Goal: Task Accomplishment & Management: Manage account settings

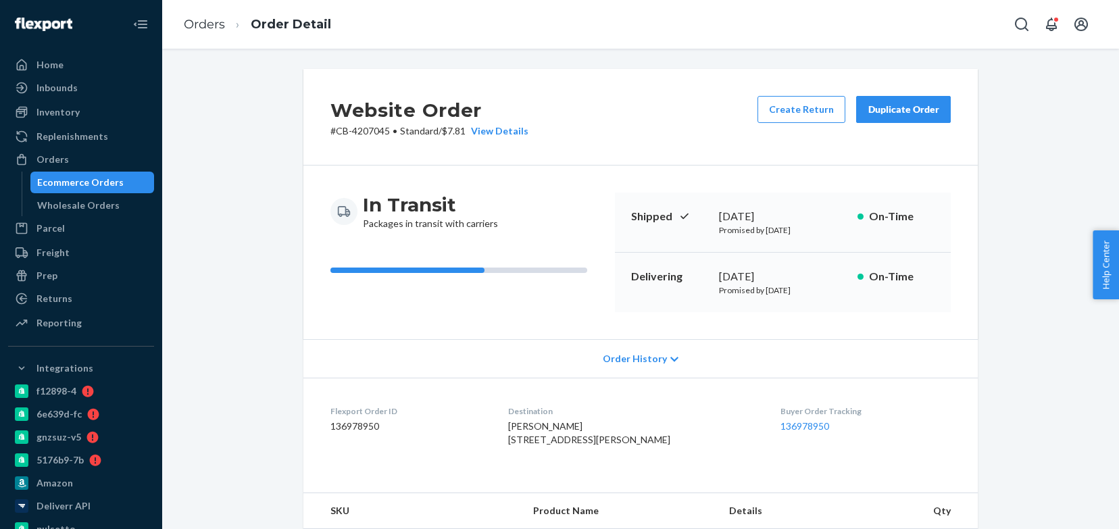
scroll to position [418, 0]
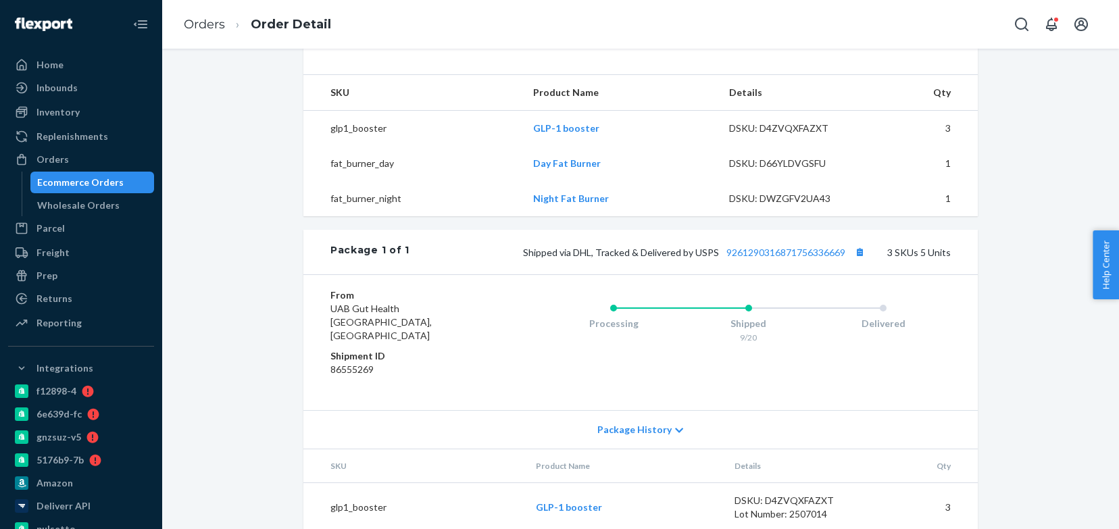
click at [92, 177] on div "Ecommerce Orders" at bounding box center [80, 183] width 87 height 14
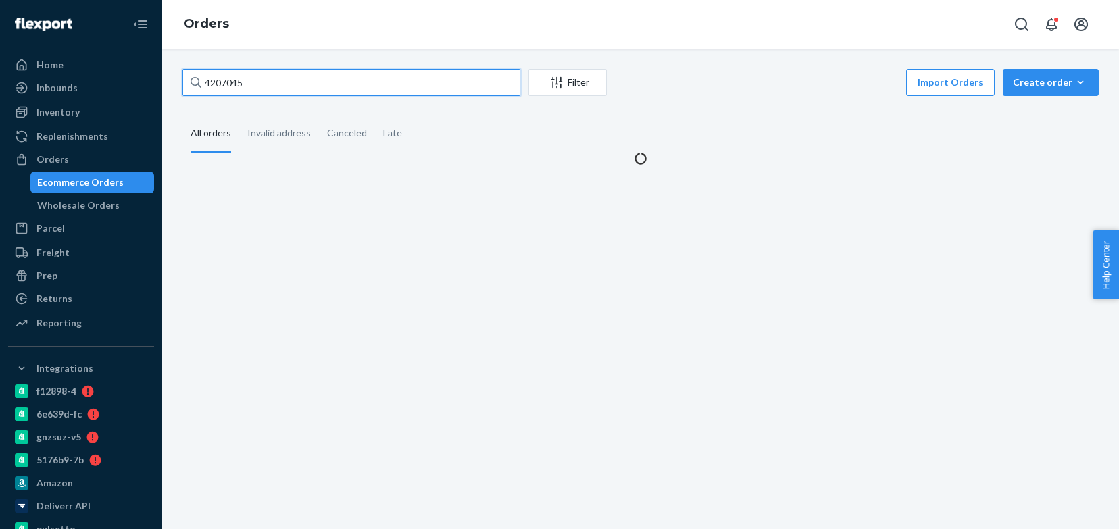
paste input "176102"
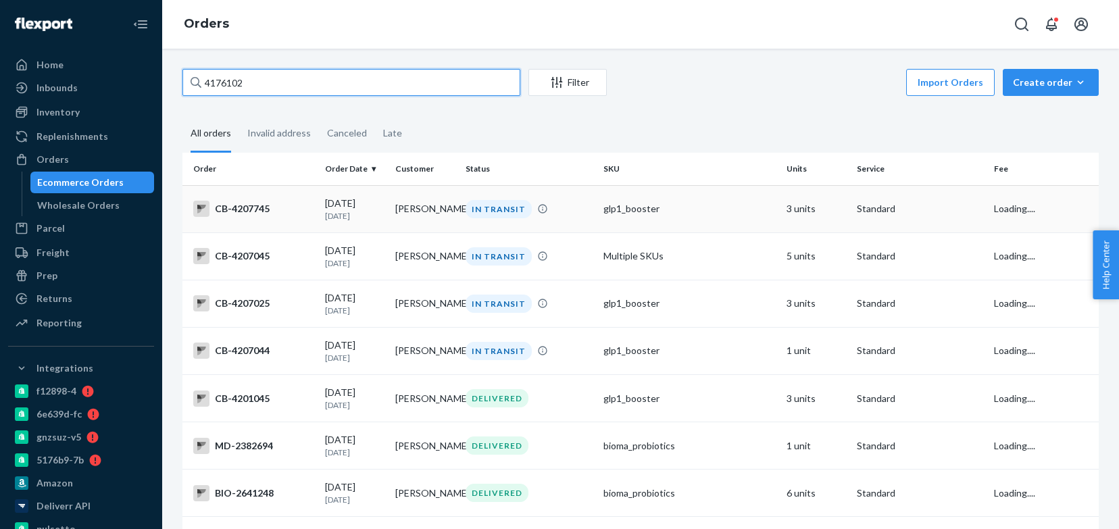
type input "4176102"
click at [392, 221] on td "[PERSON_NAME]" at bounding box center [425, 208] width 70 height 47
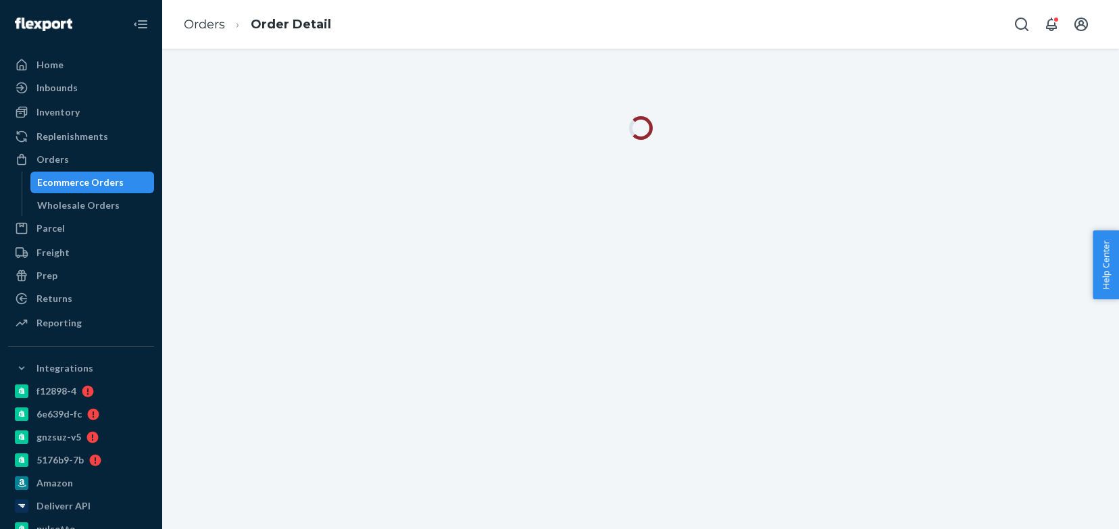
click at [130, 188] on div "Ecommerce Orders" at bounding box center [93, 182] width 122 height 19
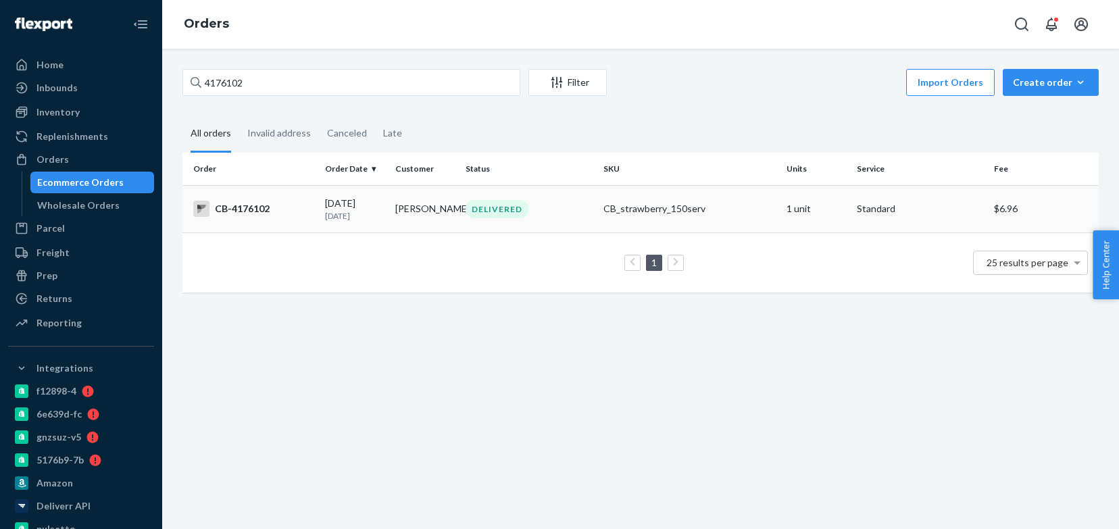
click at [354, 214] on p "[DATE]" at bounding box center [354, 215] width 59 height 11
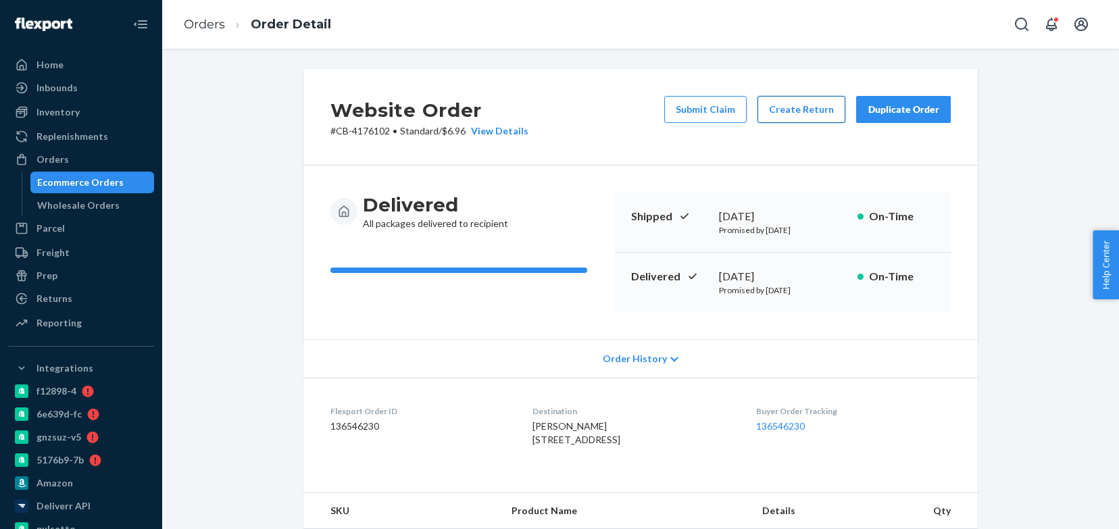
click at [817, 117] on button "Create Return" at bounding box center [802, 109] width 88 height 27
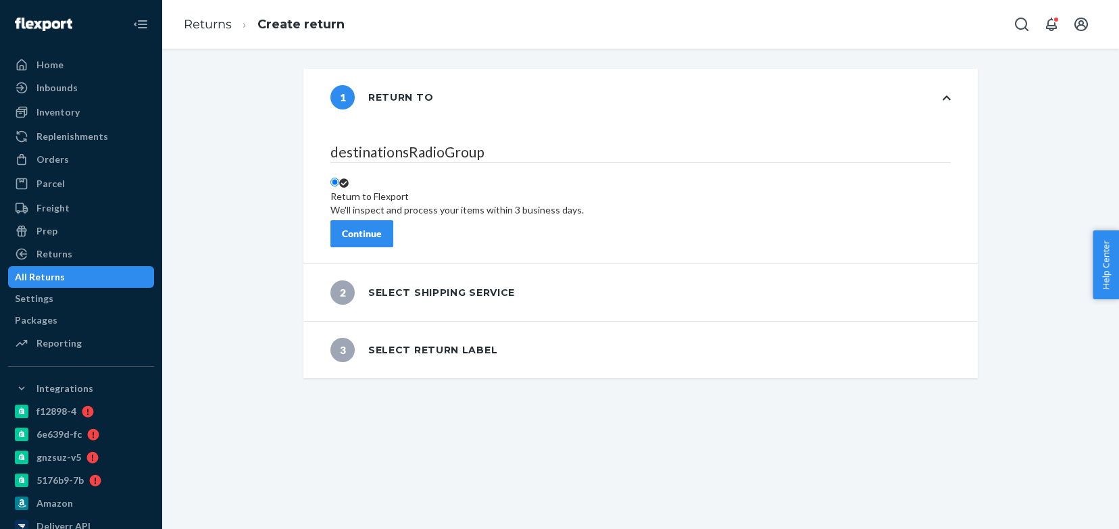
click at [382, 227] on div "Continue" at bounding box center [362, 234] width 40 height 14
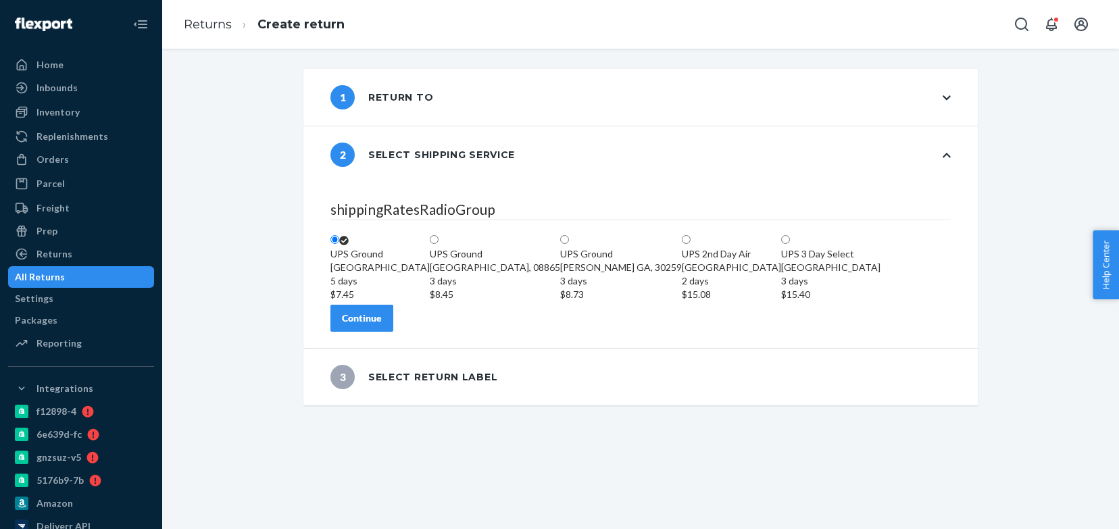
click at [382, 325] on div "Continue" at bounding box center [362, 319] width 40 height 14
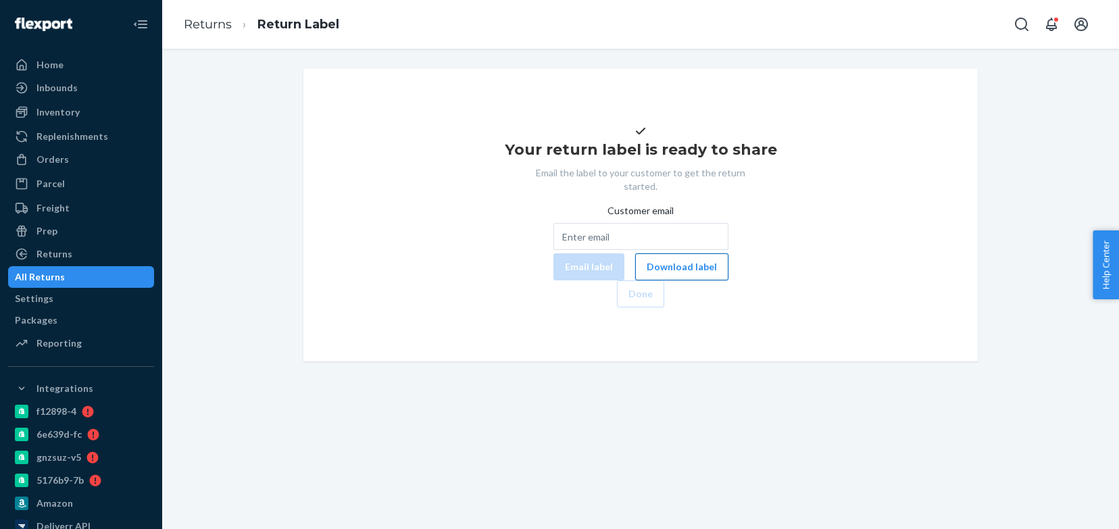
click at [635, 281] on button "Download label" at bounding box center [681, 266] width 93 height 27
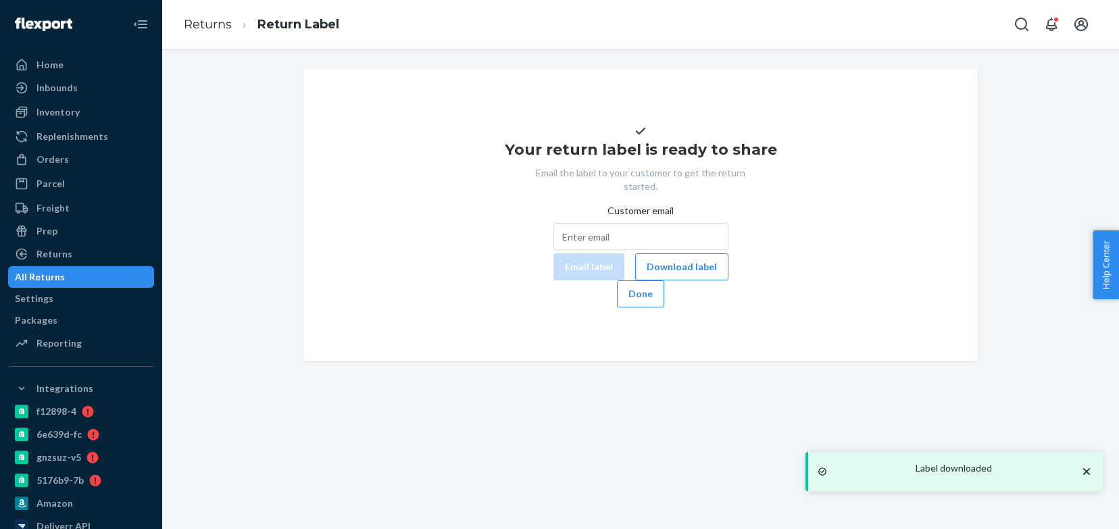
click at [107, 279] on div "All Returns" at bounding box center [80, 277] width 143 height 19
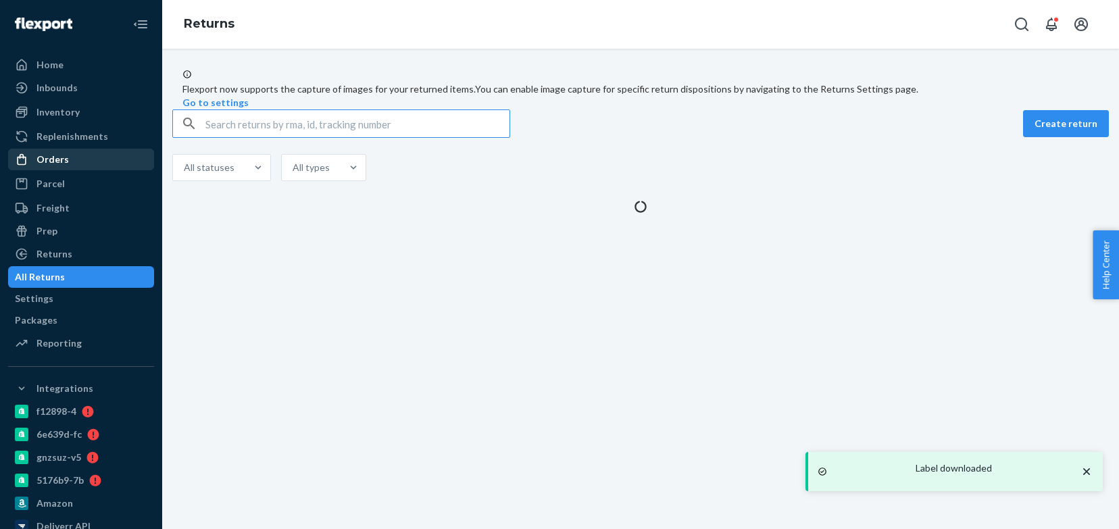
click at [96, 163] on div "Orders" at bounding box center [80, 159] width 143 height 19
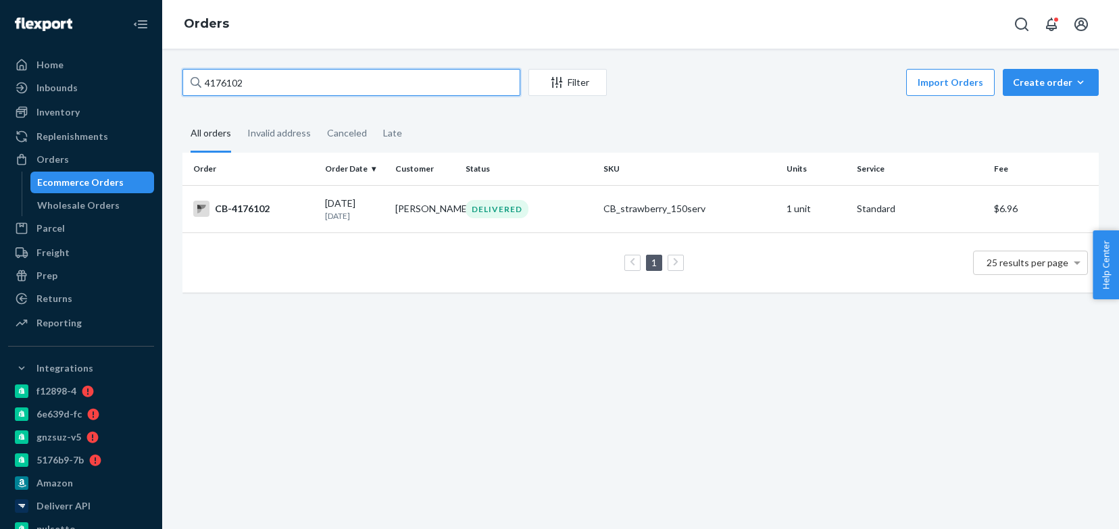
paste input "0201"
type input "4170201"
click at [313, 222] on td "CB-4170201" at bounding box center [251, 208] width 137 height 47
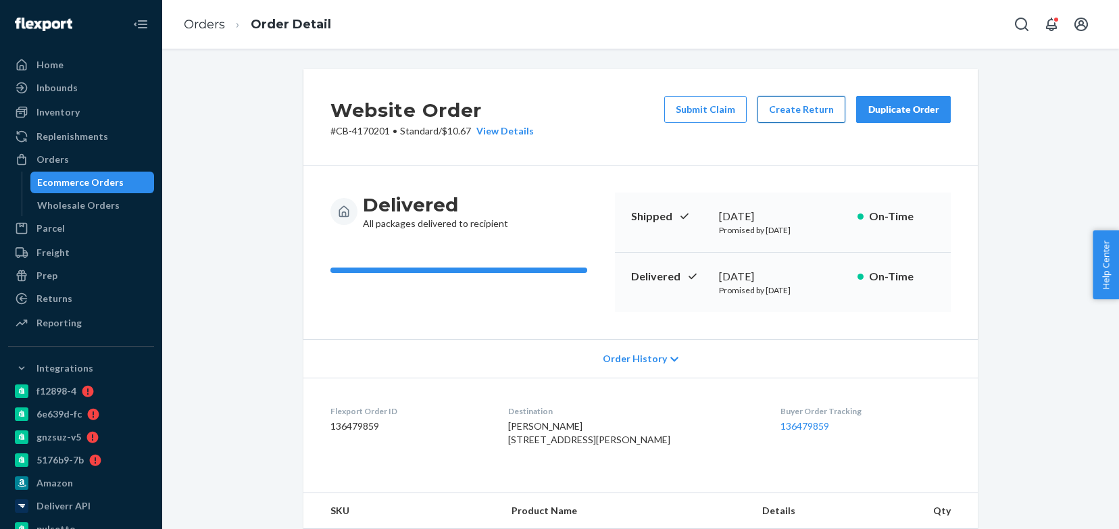
click at [807, 109] on button "Create Return" at bounding box center [802, 109] width 88 height 27
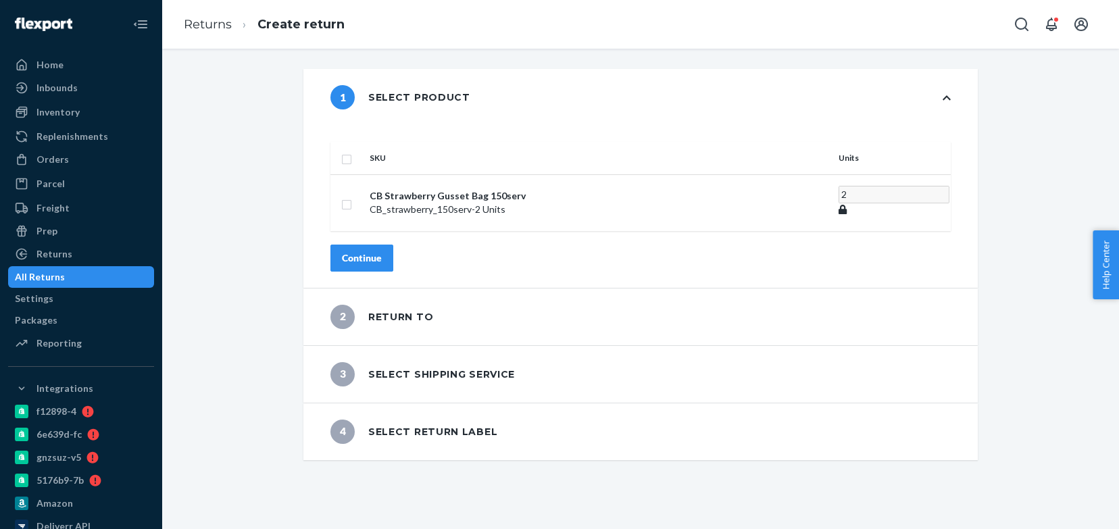
click at [352, 151] on input "checkbox" at bounding box center [346, 158] width 11 height 14
checkbox input "true"
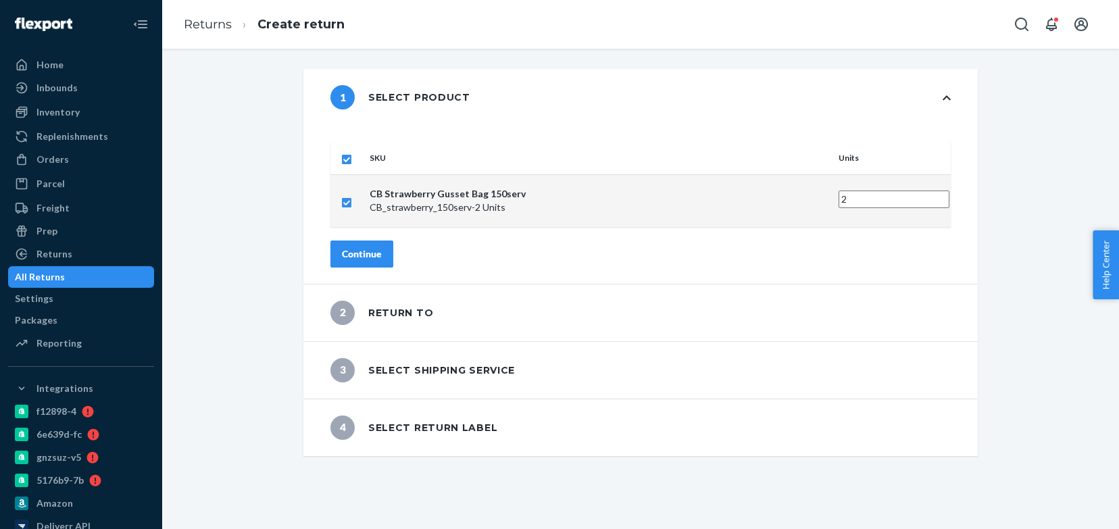
click at [382, 247] on div "Continue" at bounding box center [362, 254] width 40 height 14
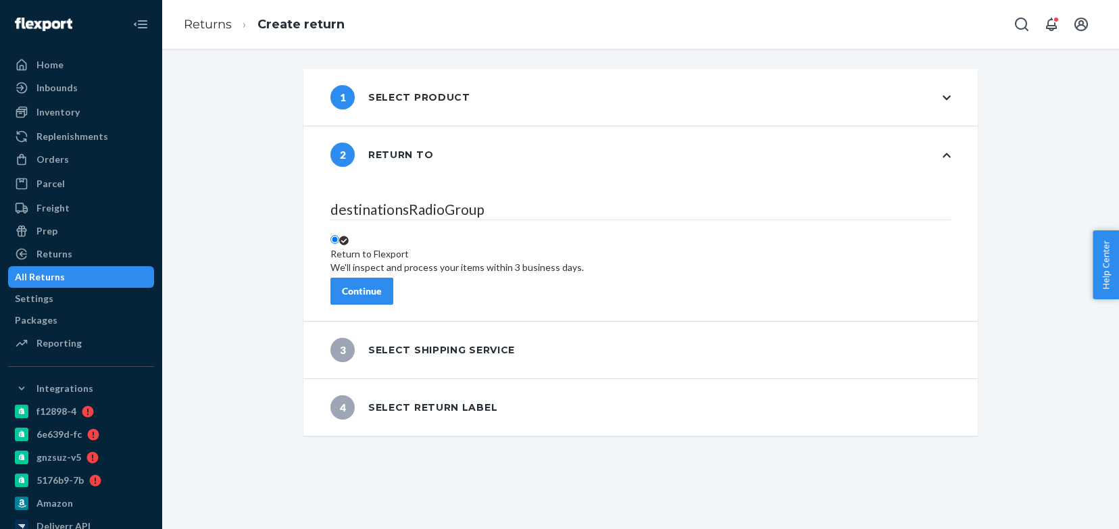
click at [382, 287] on div "Continue" at bounding box center [362, 292] width 40 height 14
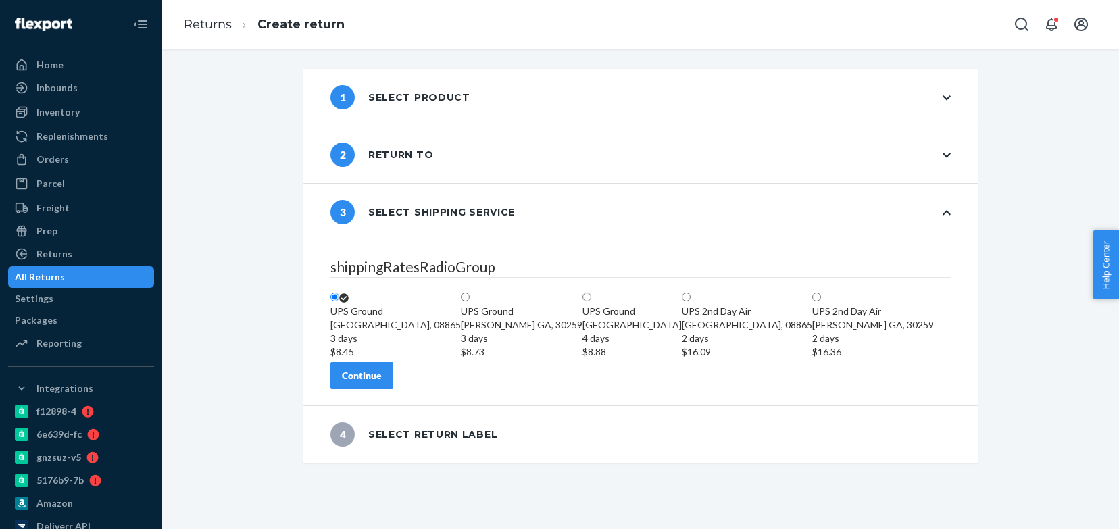
click at [382, 383] on div "Continue" at bounding box center [362, 376] width 40 height 14
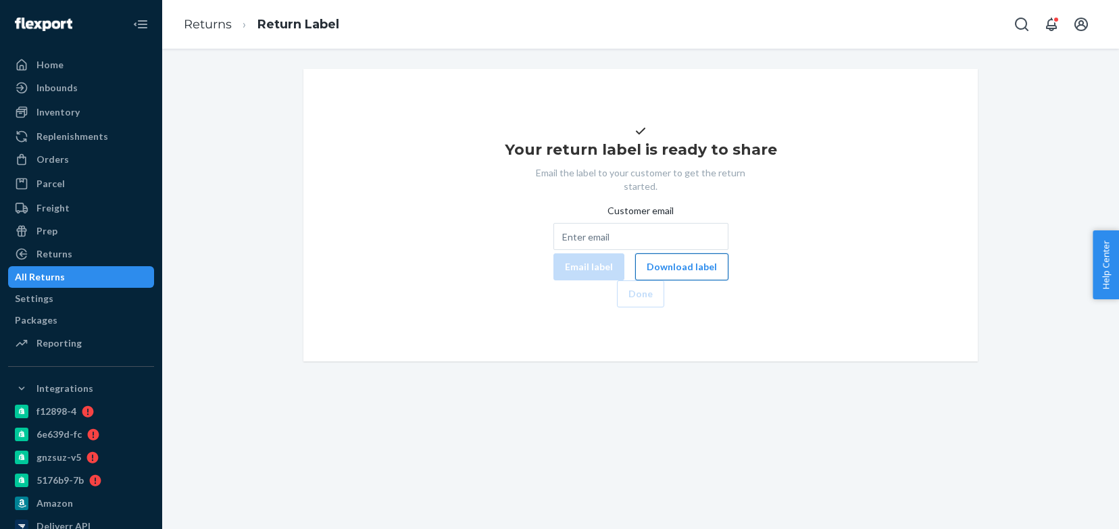
click at [635, 281] on button "Download label" at bounding box center [681, 266] width 93 height 27
click at [72, 286] on div "All Returns" at bounding box center [80, 277] width 143 height 19
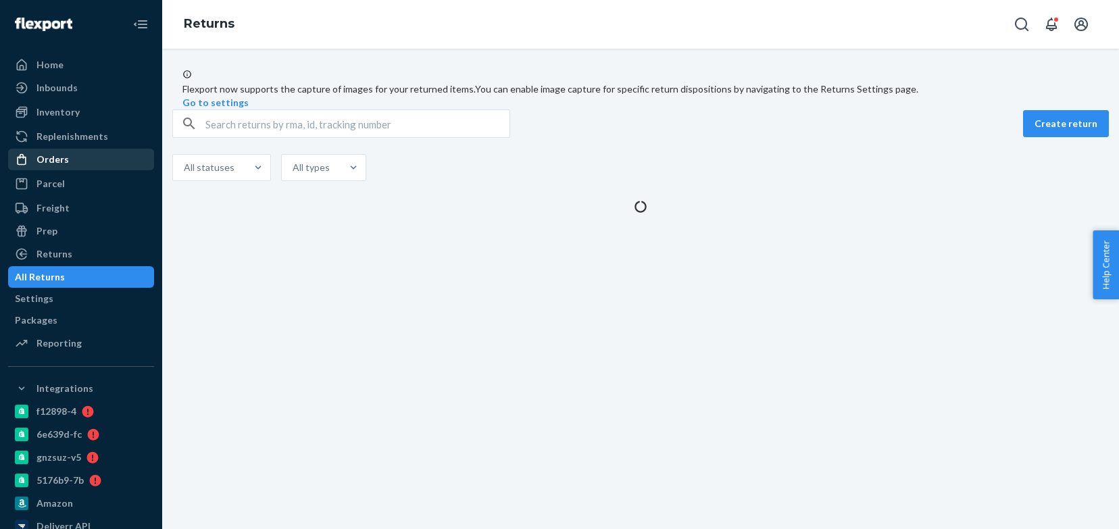
click at [70, 158] on div "Orders" at bounding box center [80, 159] width 143 height 19
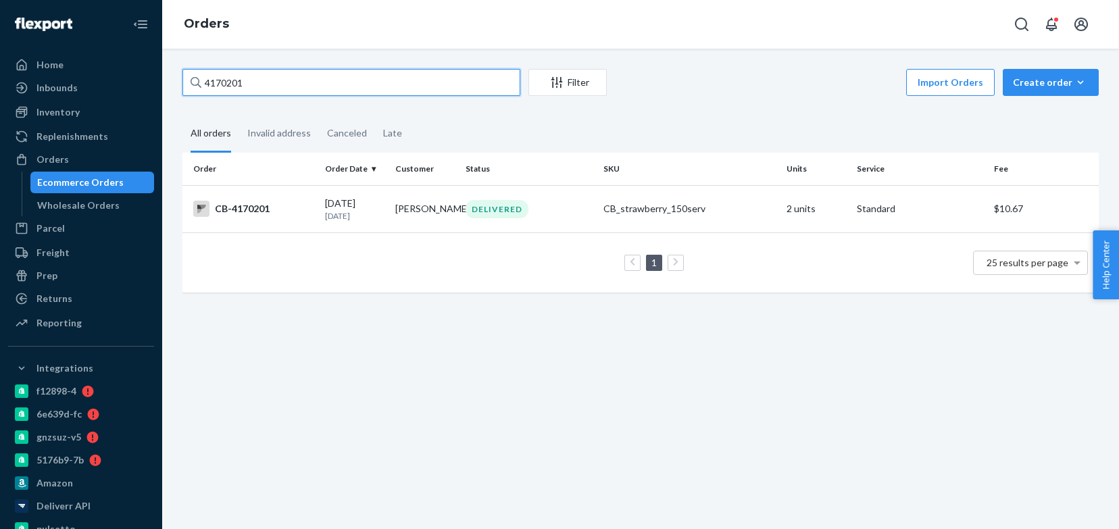
paste input "21385"
type input "4121385"
click at [362, 220] on p "[DATE]" at bounding box center [354, 215] width 59 height 11
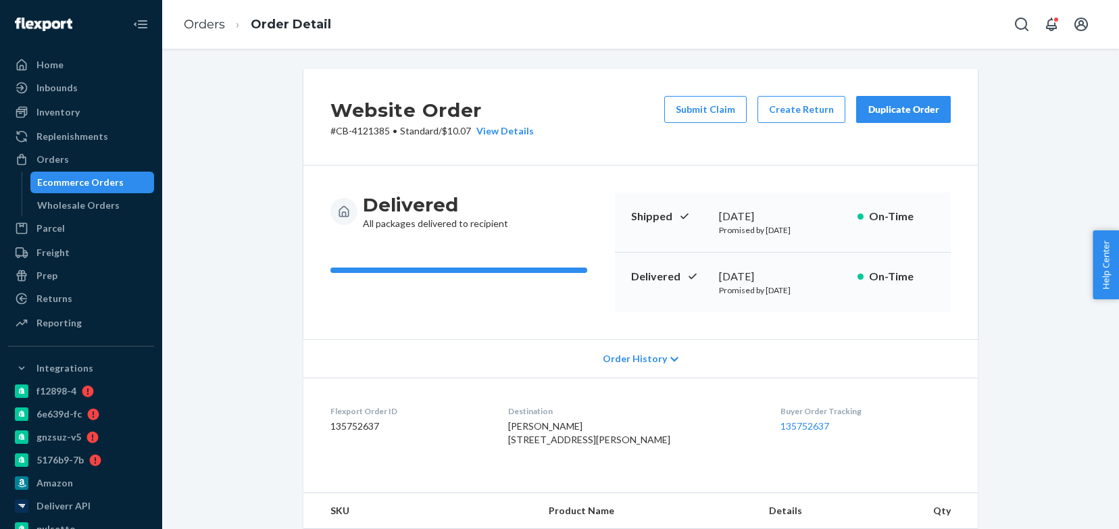
click at [906, 118] on button "Duplicate Order" at bounding box center [903, 109] width 95 height 27
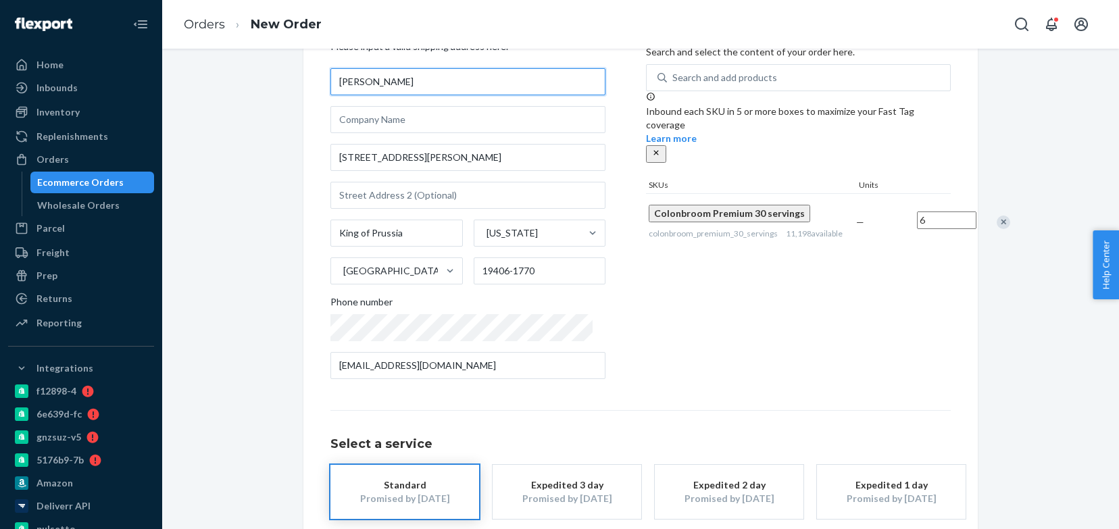
scroll to position [140, 0]
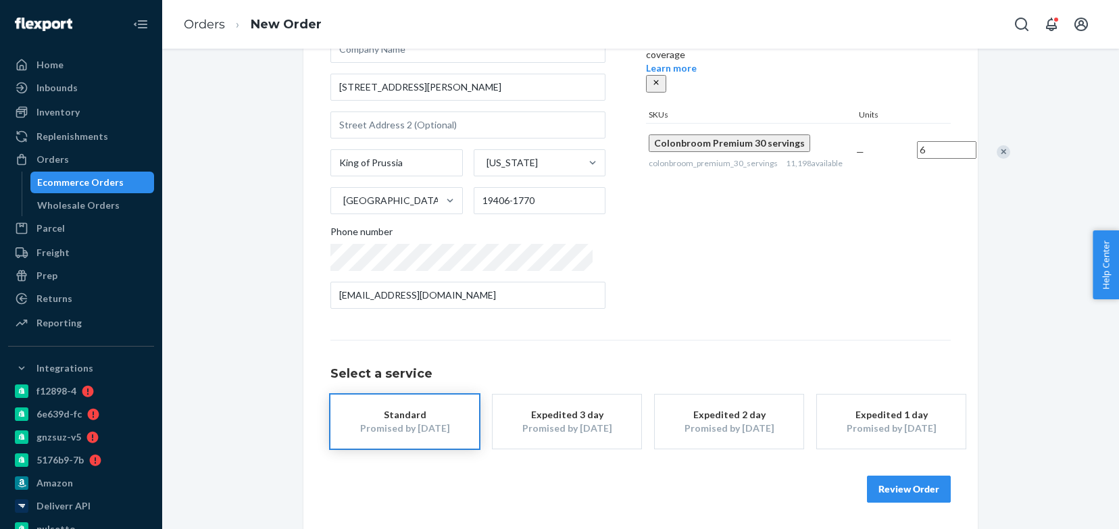
click at [926, 488] on button "Review Order" at bounding box center [909, 489] width 84 height 27
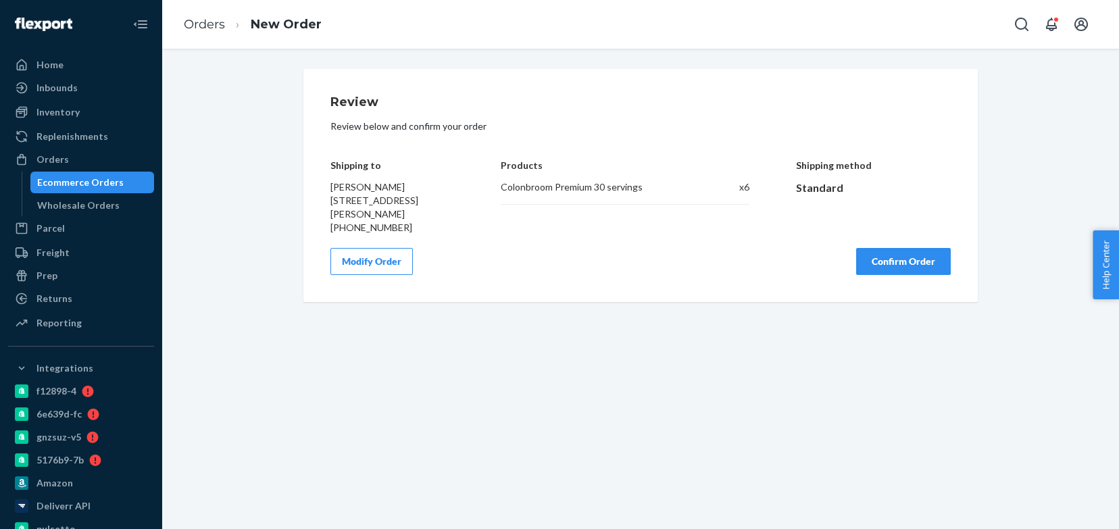
scroll to position [0, 0]
click at [885, 275] on button "Confirm Order" at bounding box center [903, 261] width 95 height 27
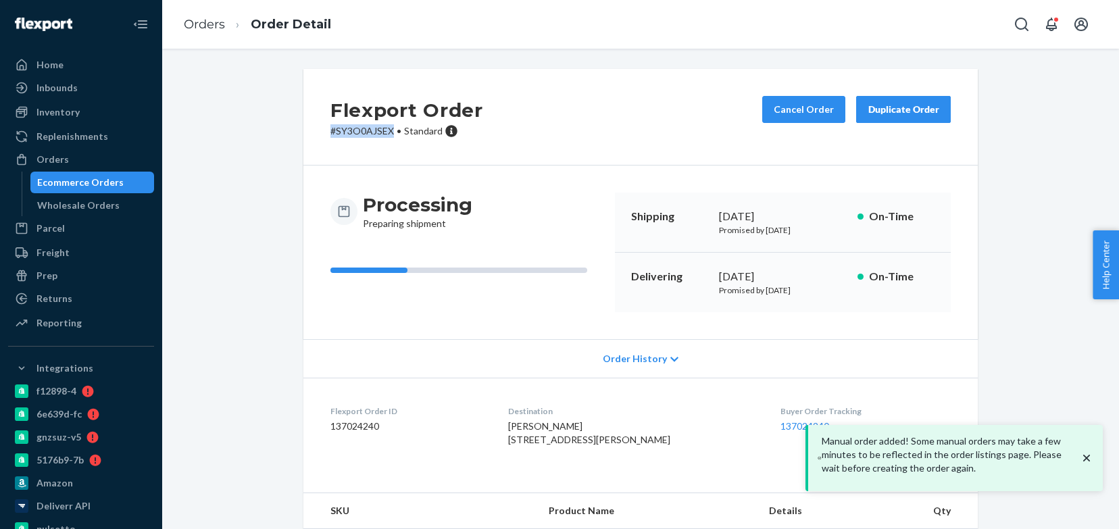
drag, startPoint x: 318, startPoint y: 128, endPoint x: 351, endPoint y: 120, distance: 34.1
click at [396, 129] on div "Flexport Order # SY3O0AJSEX • Standard Cancel Order Duplicate Order" at bounding box center [640, 117] width 675 height 97
drag, startPoint x: 330, startPoint y: 102, endPoint x: 394, endPoint y: 125, distance: 68.2
click at [394, 125] on div "Flexport Order # SY3O0AJSEX • Standard Cancel Order Duplicate Order" at bounding box center [640, 117] width 675 height 97
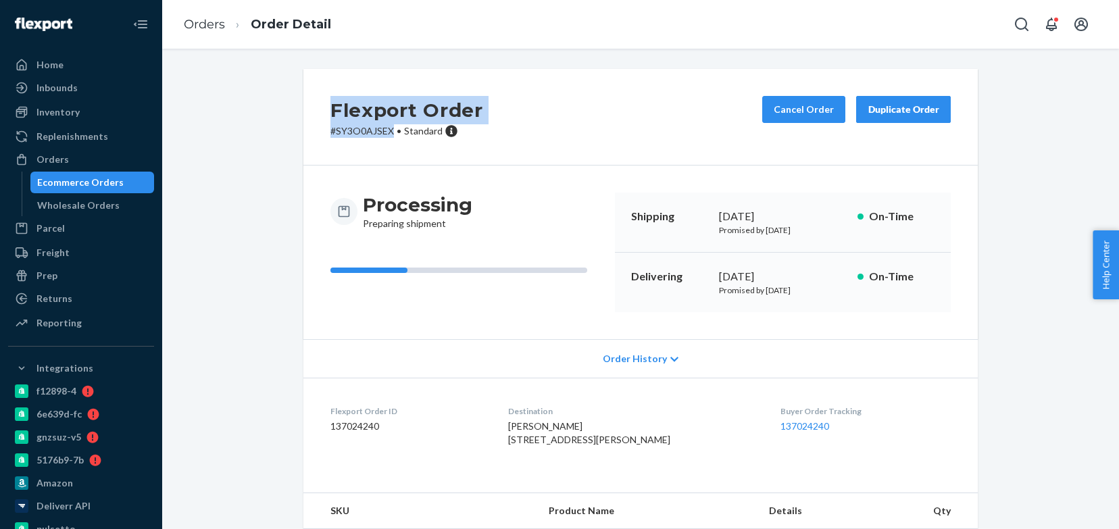
copy div "Flexport Order # SY3O0AJSEX"
click at [98, 186] on div "Ecommerce Orders" at bounding box center [80, 183] width 87 height 14
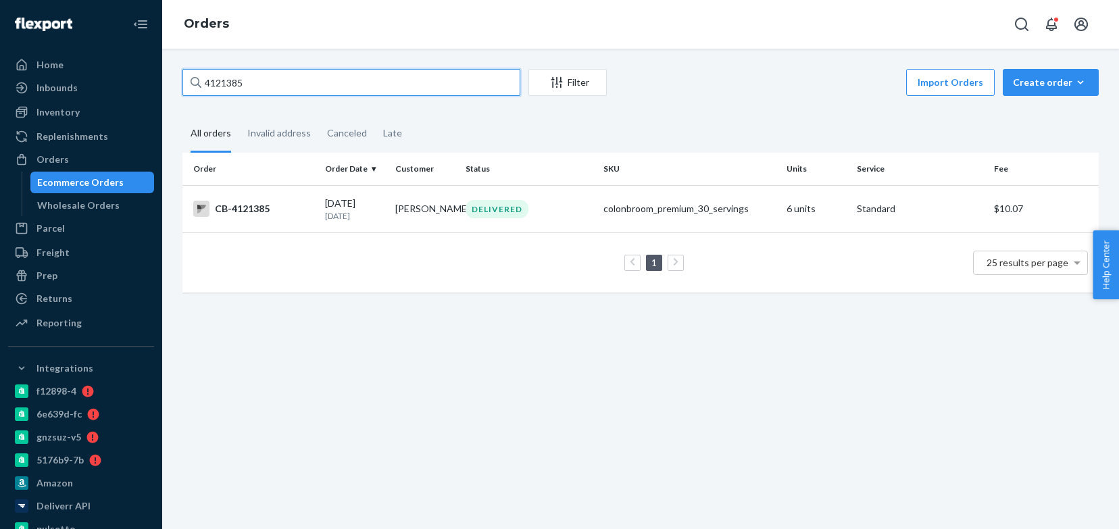
paste input "64080"
click at [298, 81] on input "4164080" at bounding box center [352, 82] width 338 height 27
click at [299, 81] on input "4164080" at bounding box center [352, 82] width 338 height 27
paste input "[PERSON_NAME]"
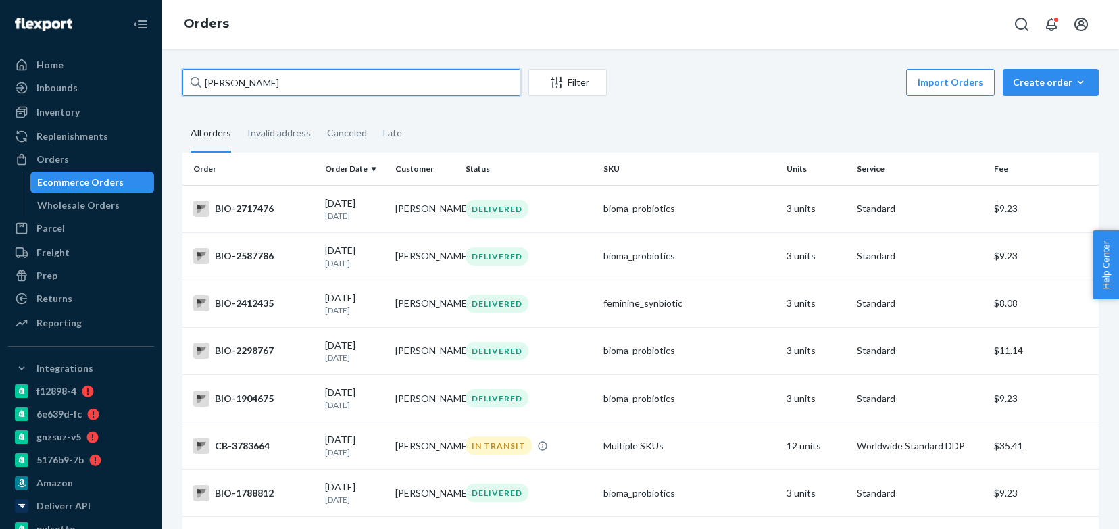
click at [324, 81] on input "[PERSON_NAME]" at bounding box center [352, 82] width 338 height 27
paste input "[PHONE_NUMBER]"
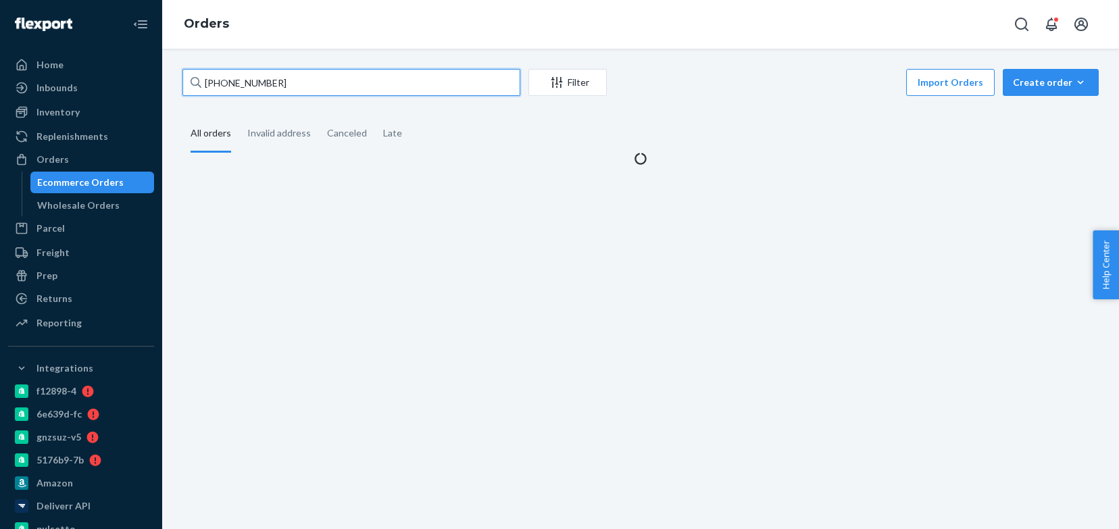
click at [245, 78] on input "[PHONE_NUMBER]" at bounding box center [352, 82] width 338 height 27
click at [242, 78] on input "[PHONE_NUMBER]" at bounding box center [352, 82] width 338 height 27
click at [225, 80] on input "[PHONE_NUMBER]" at bounding box center [352, 82] width 338 height 27
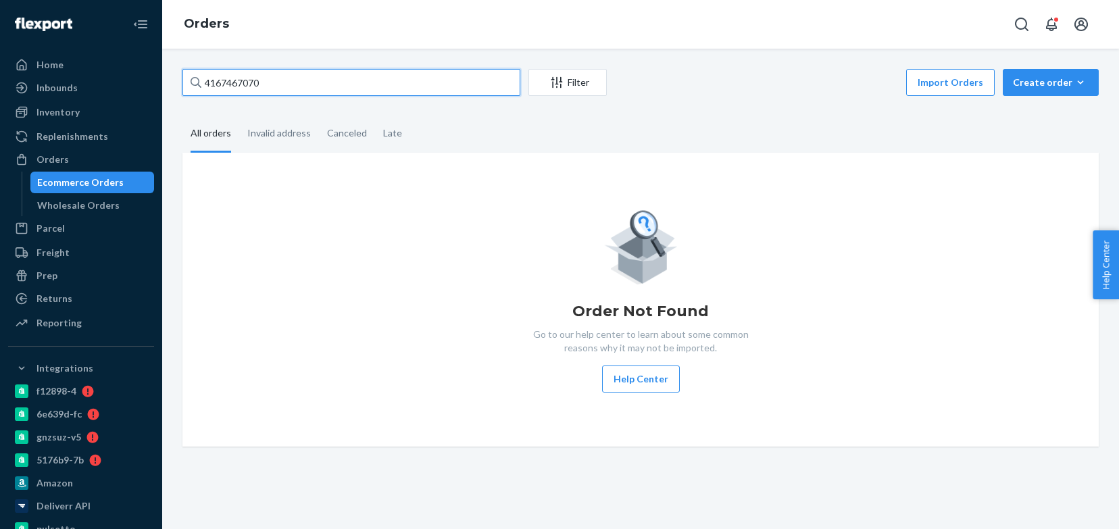
click at [206, 82] on input "4167467070" at bounding box center [352, 82] width 338 height 27
type input "[PHONE_NUMBER]"
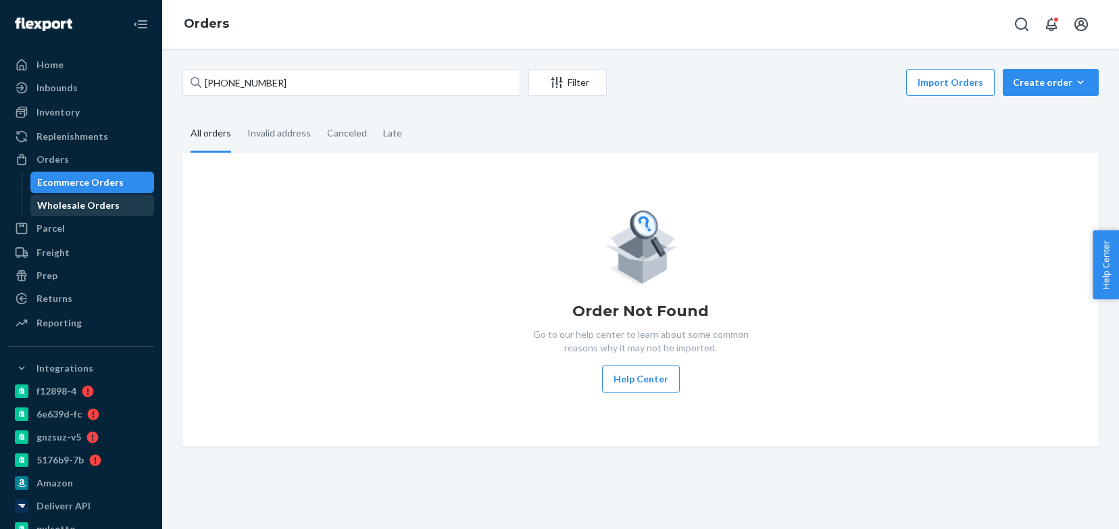
click at [87, 206] on div "Wholesale Orders" at bounding box center [78, 206] width 82 height 14
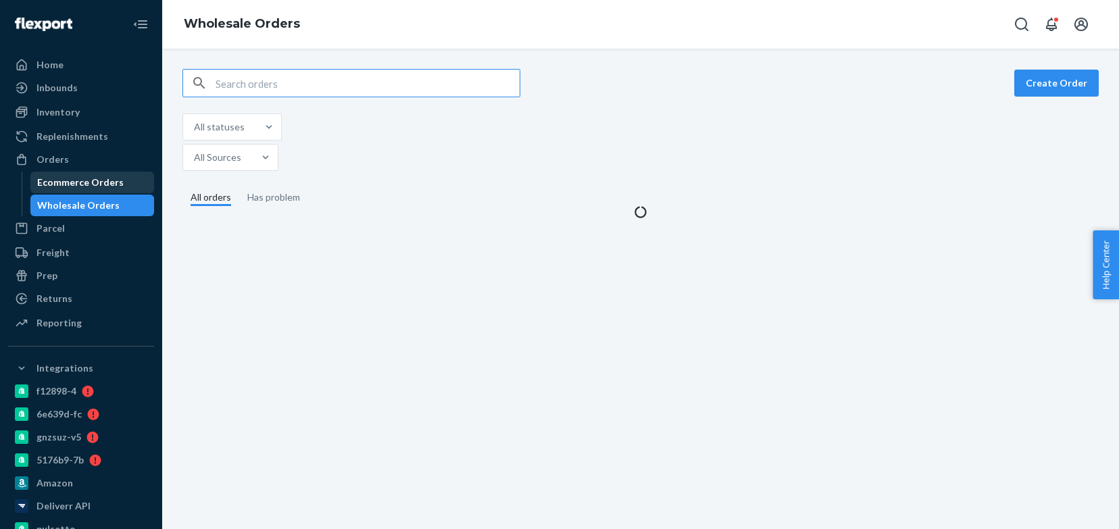
click at [89, 179] on div "Ecommerce Orders" at bounding box center [80, 183] width 87 height 14
